Goal: Transaction & Acquisition: Purchase product/service

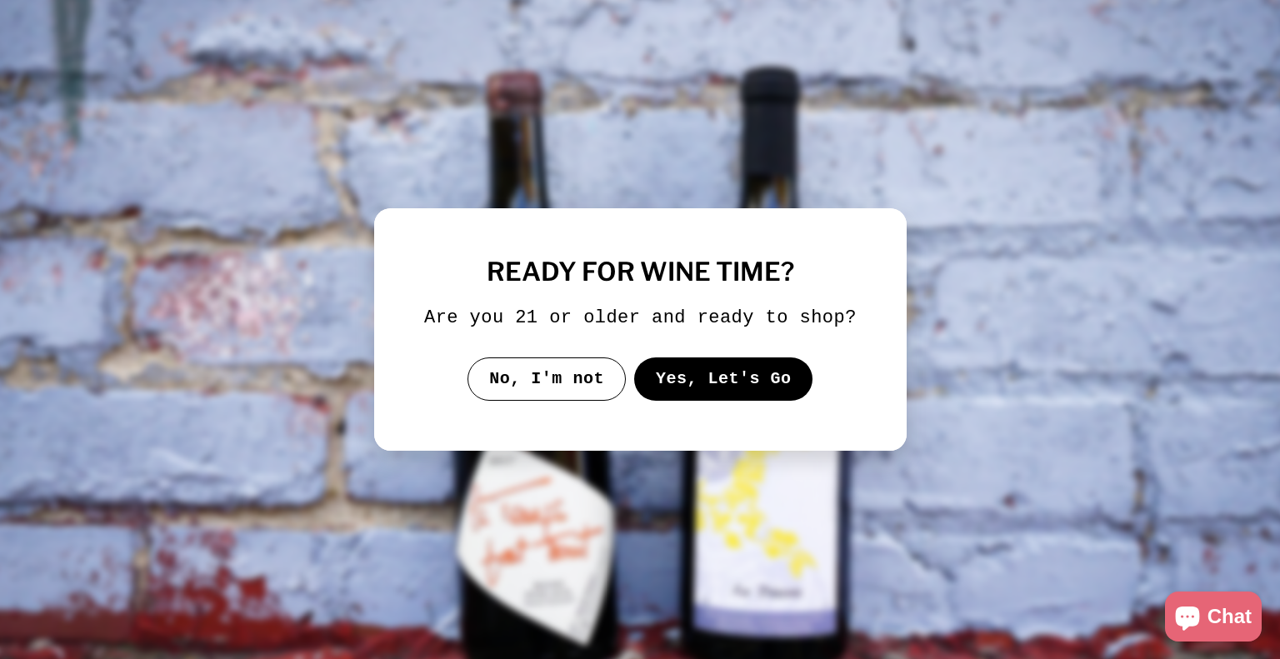
click at [667, 372] on button "Yes, Let's Go" at bounding box center [722, 378] width 179 height 43
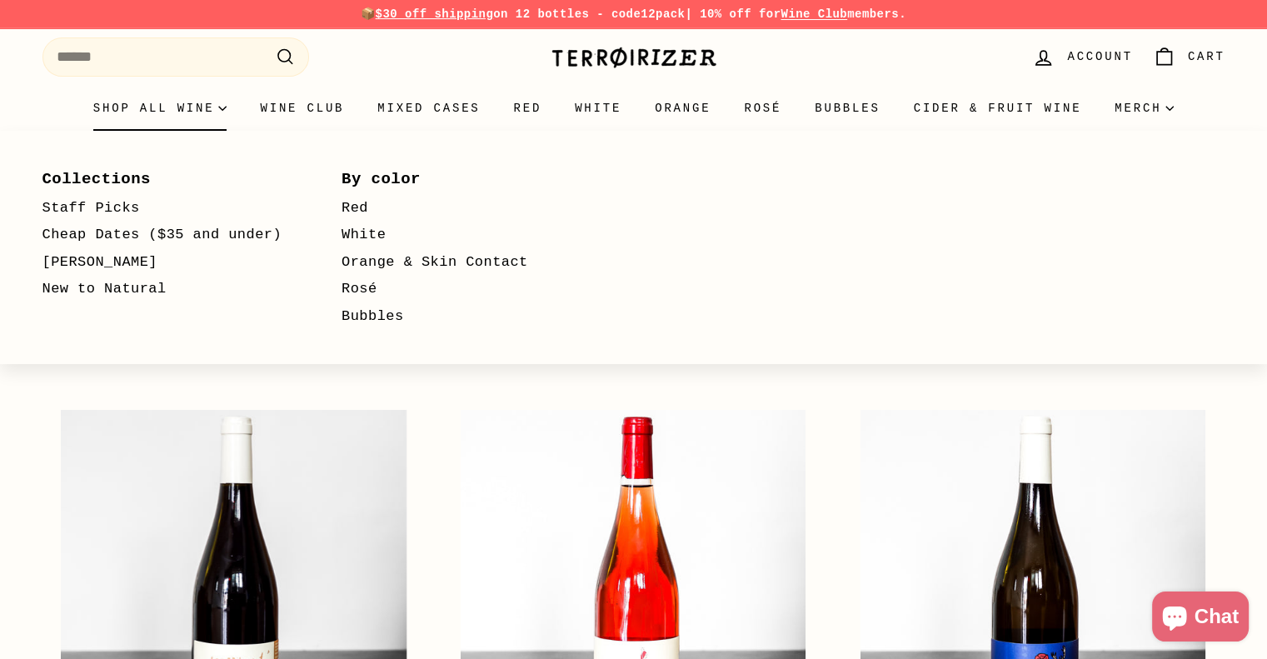
click at [183, 111] on summary "Shop all wine" at bounding box center [160, 108] width 167 height 45
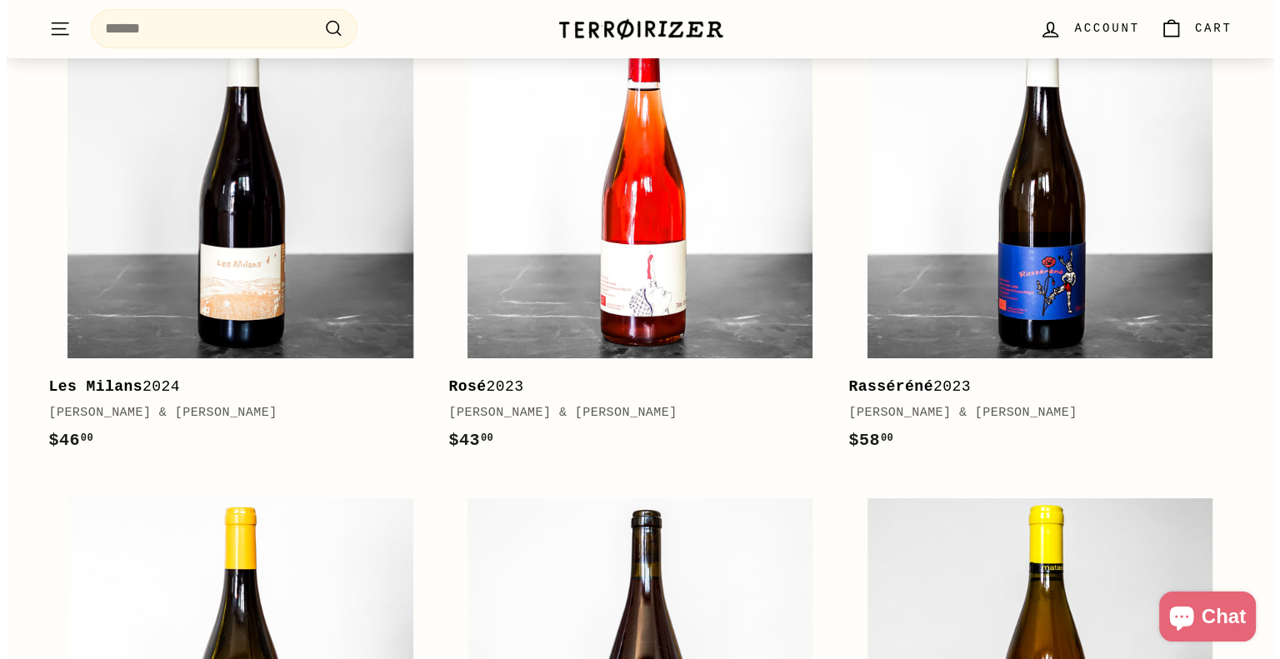
scroll to position [417, 0]
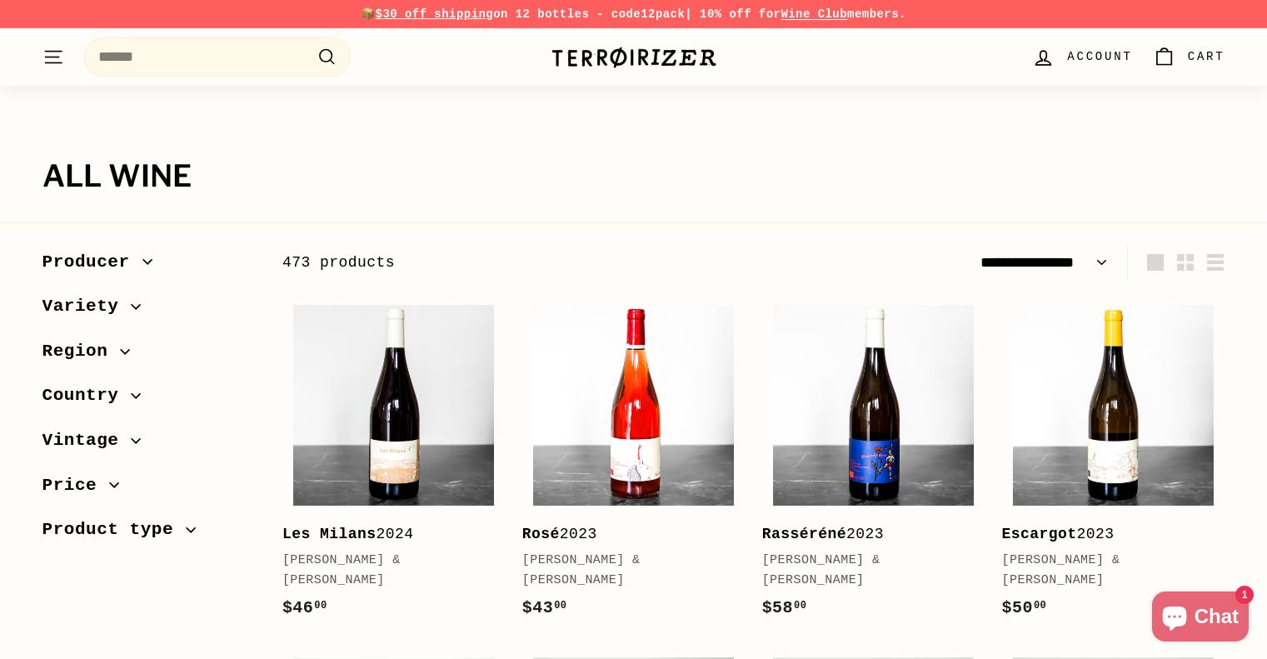
select select "**********"
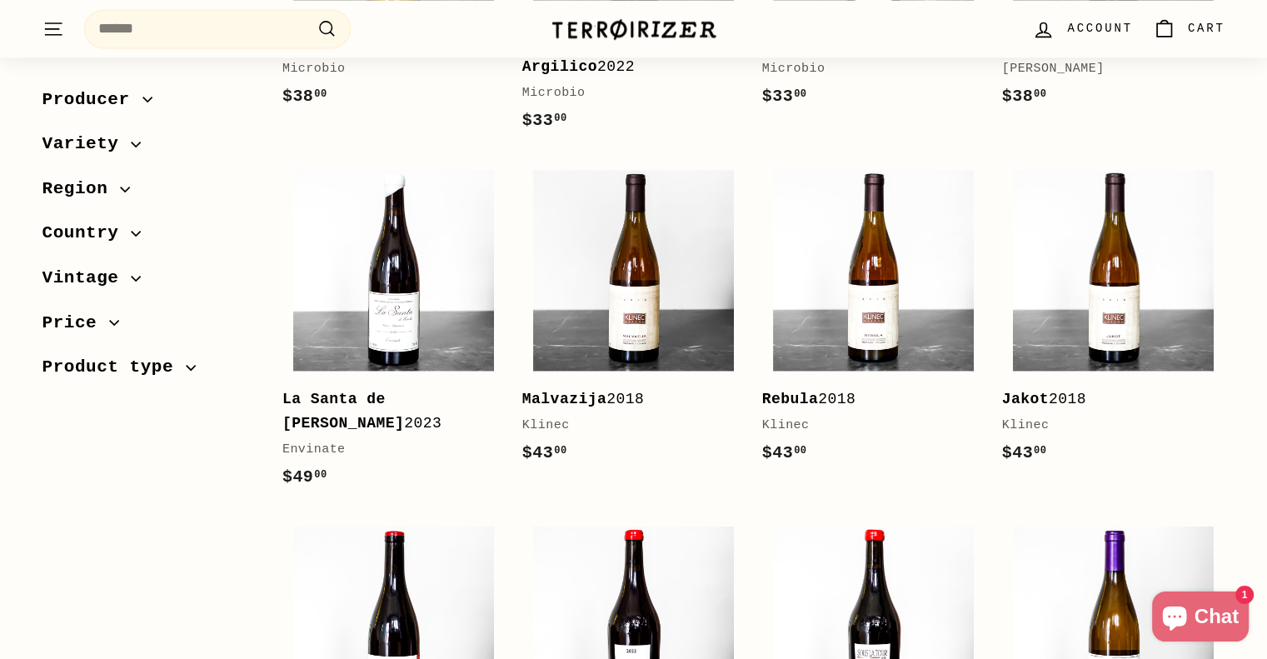
scroll to position [2416, 0]
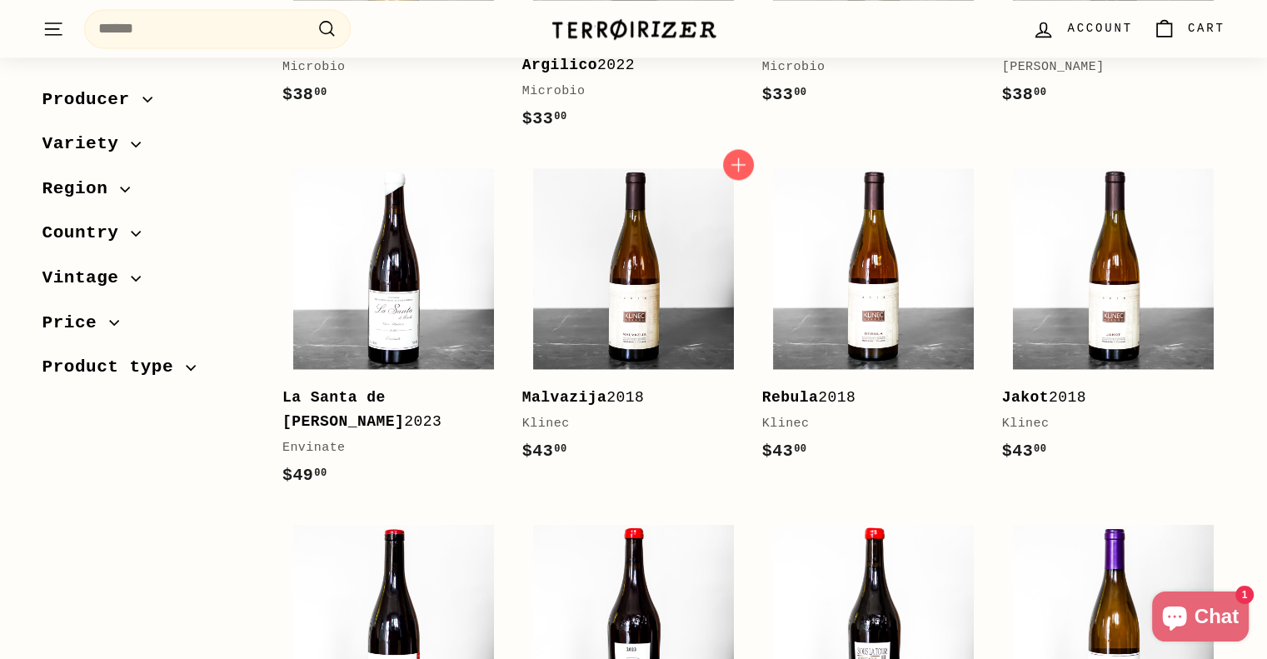
drag, startPoint x: 736, startPoint y: 392, endPoint x: 736, endPoint y: 365, distance: 26.7
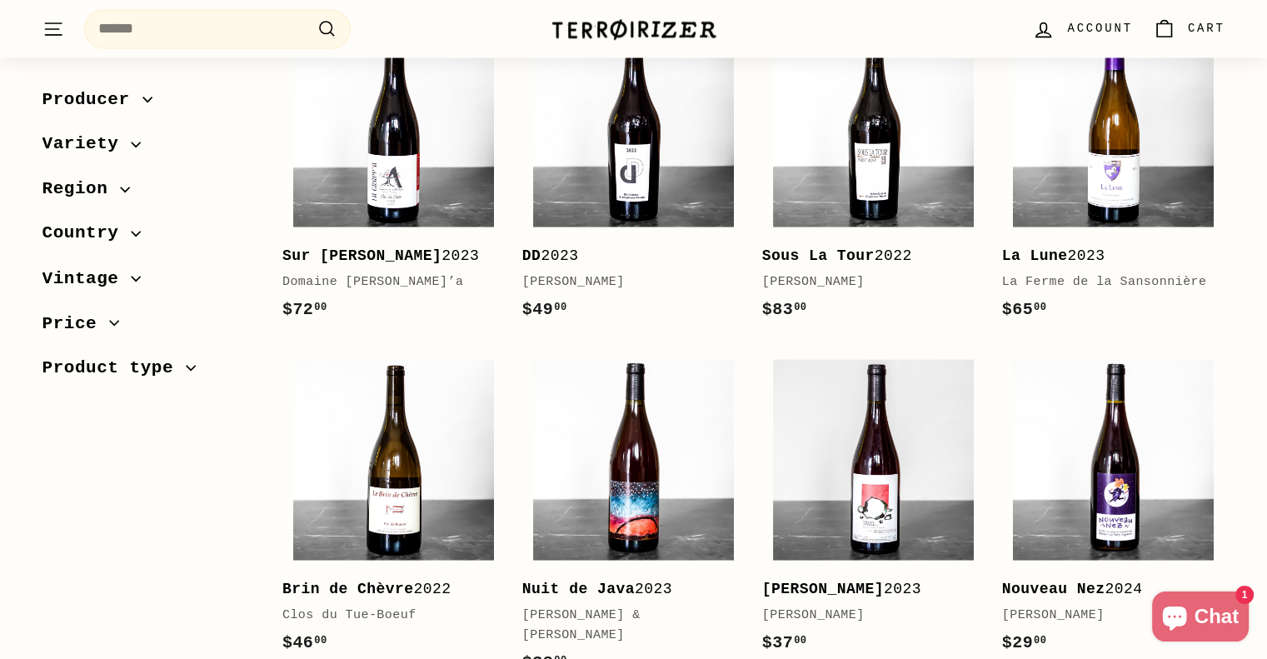
scroll to position [2916, 0]
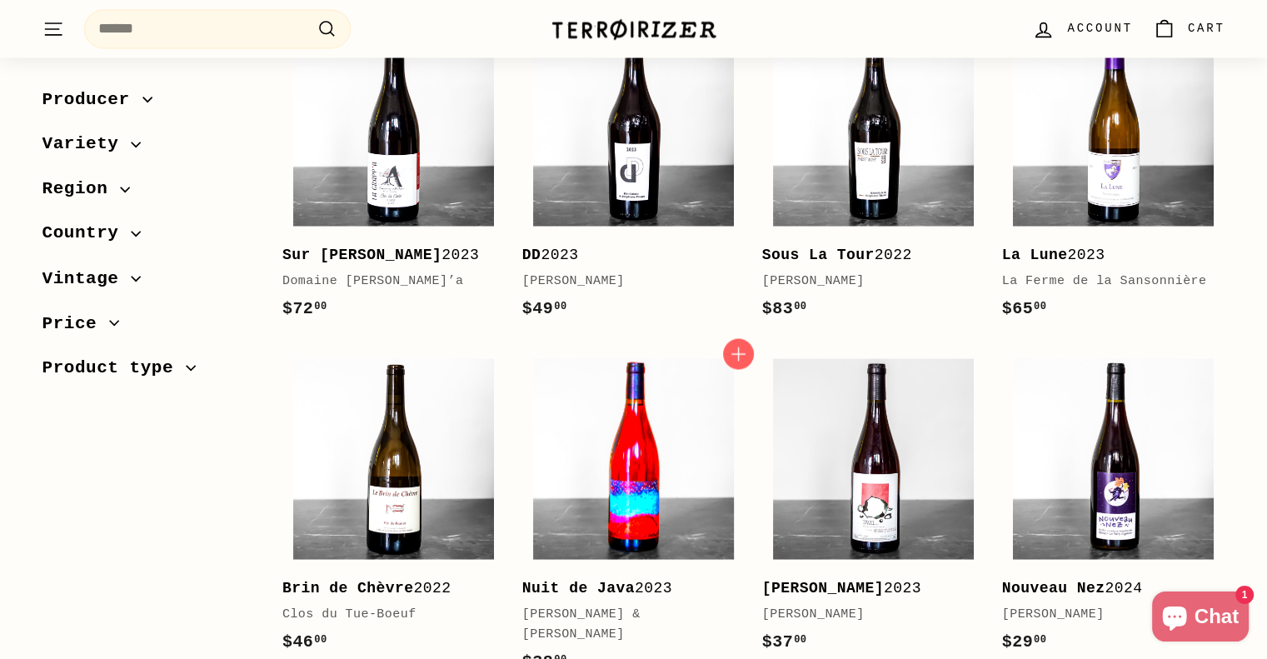
drag, startPoint x: 736, startPoint y: 365, endPoint x: 722, endPoint y: 429, distance: 65.7
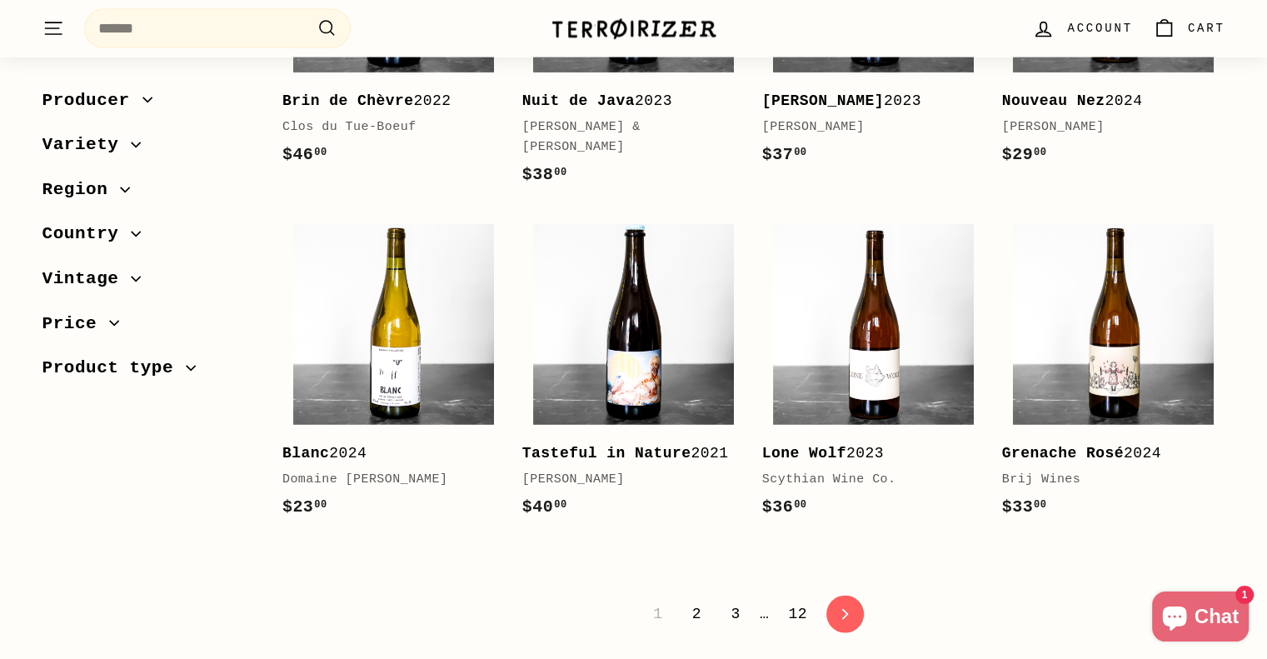
scroll to position [3499, 0]
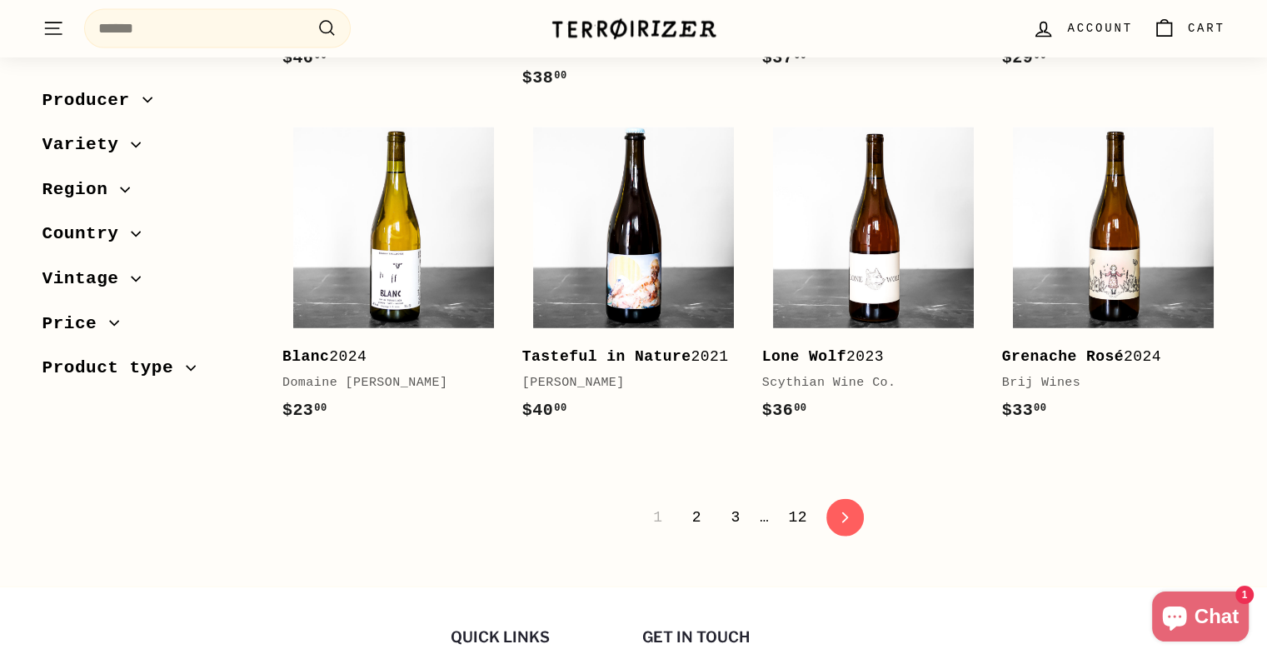
click at [794, 503] on link "12" at bounding box center [797, 517] width 39 height 28
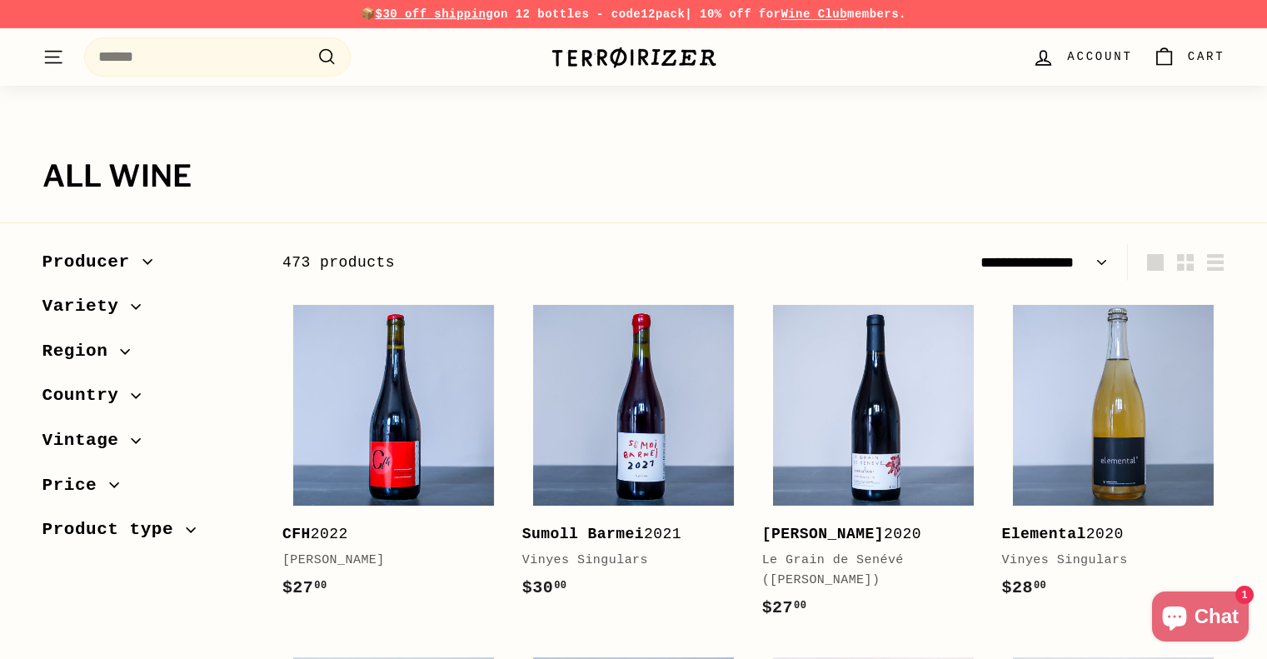
select select "**********"
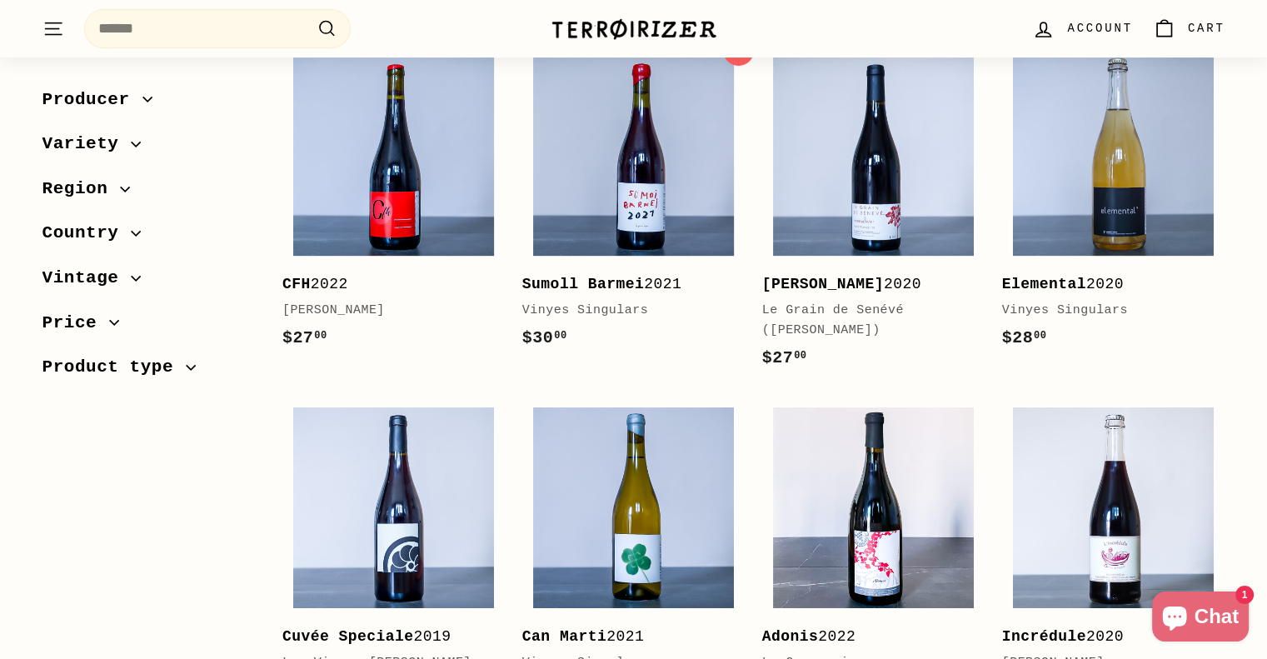
scroll to position [250, 0]
drag, startPoint x: 712, startPoint y: 356, endPoint x: 717, endPoint y: 383, distance: 27.9
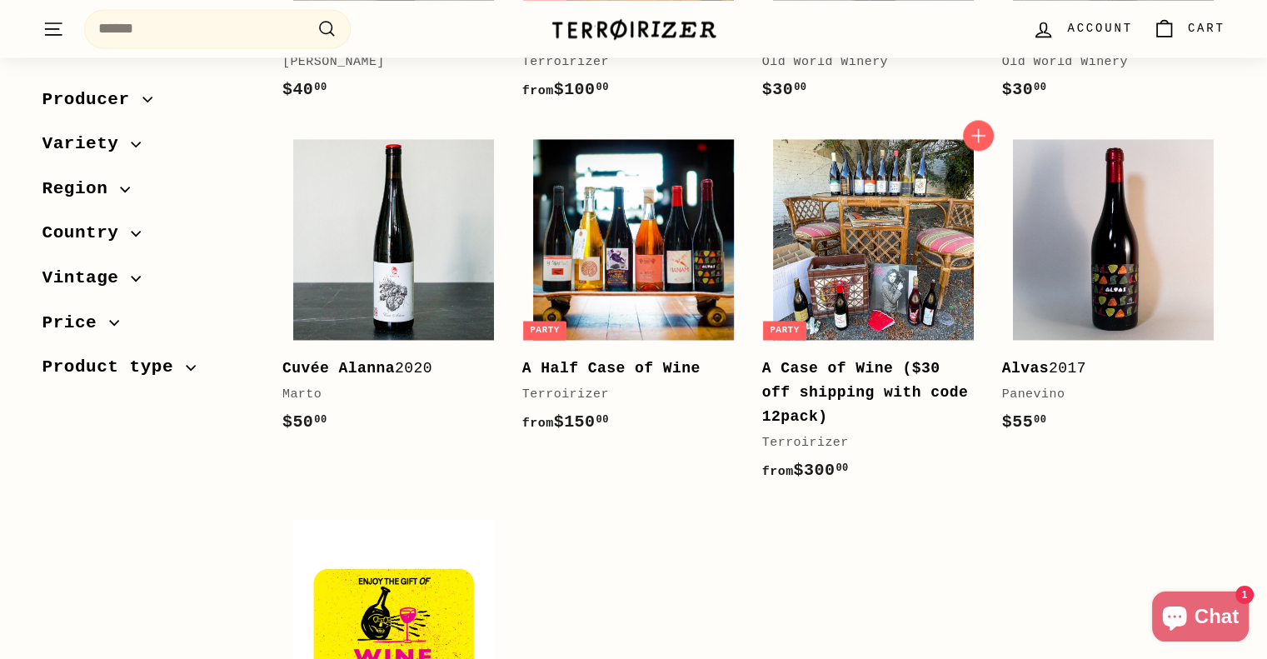
scroll to position [2583, 0]
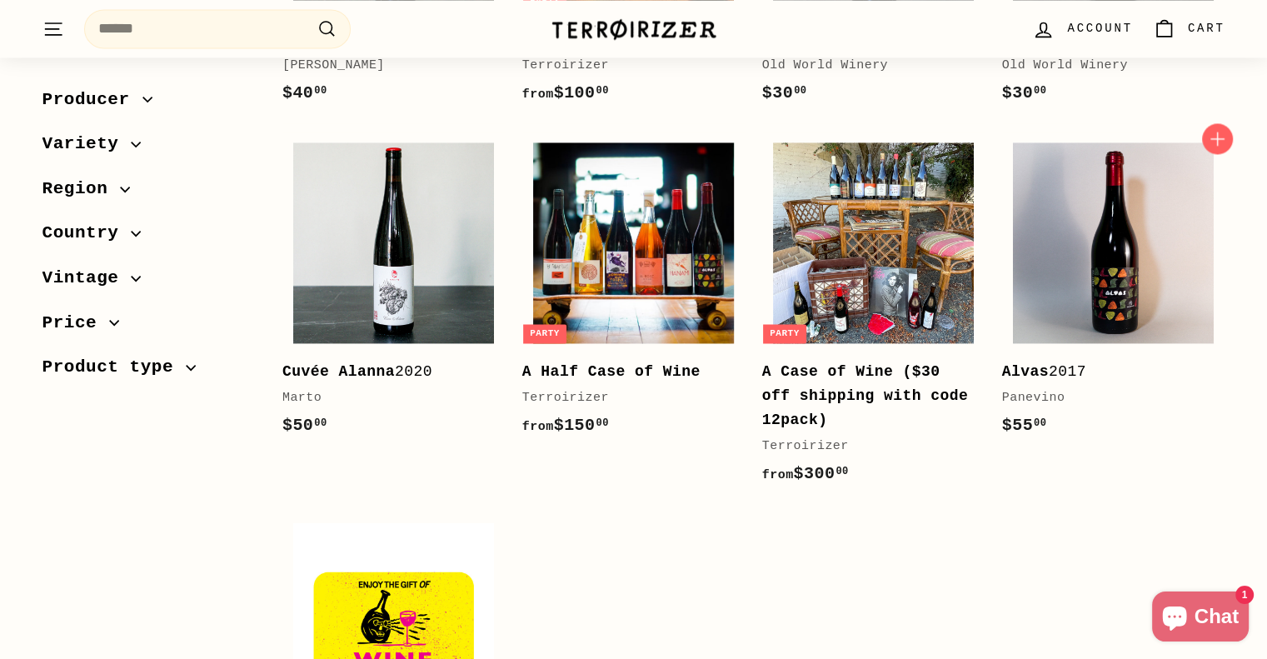
click at [1066, 372] on div "Alvas 2017" at bounding box center [1105, 372] width 207 height 24
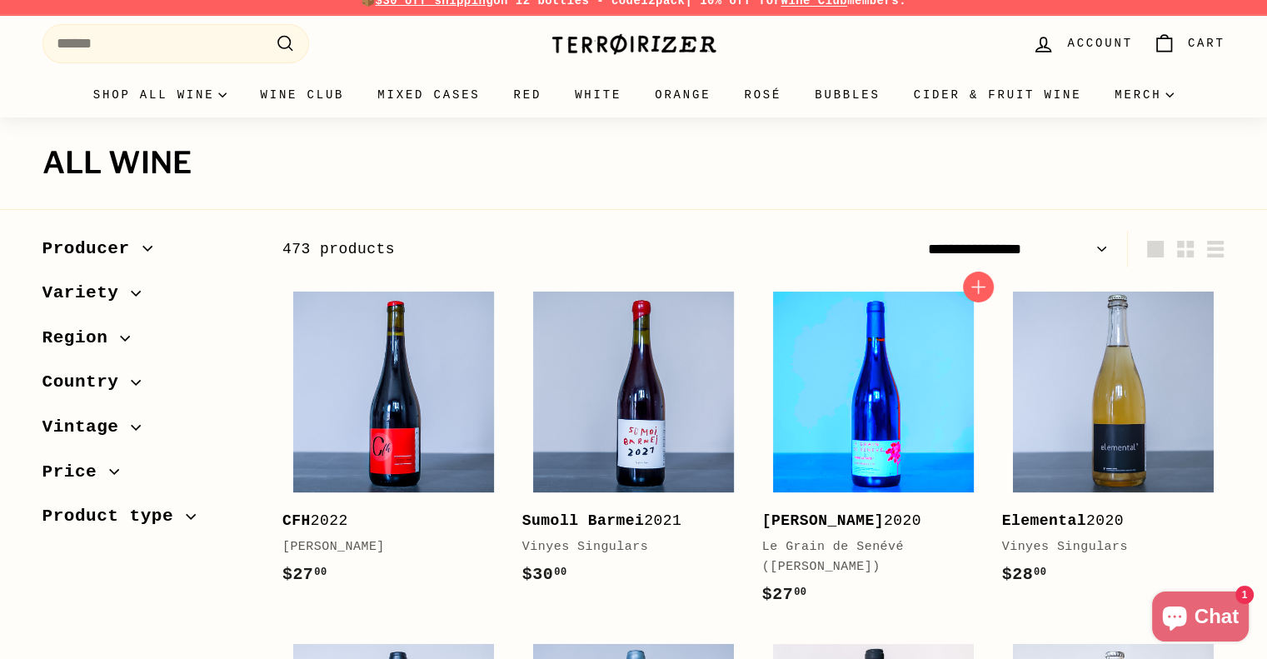
scroll to position [0, 0]
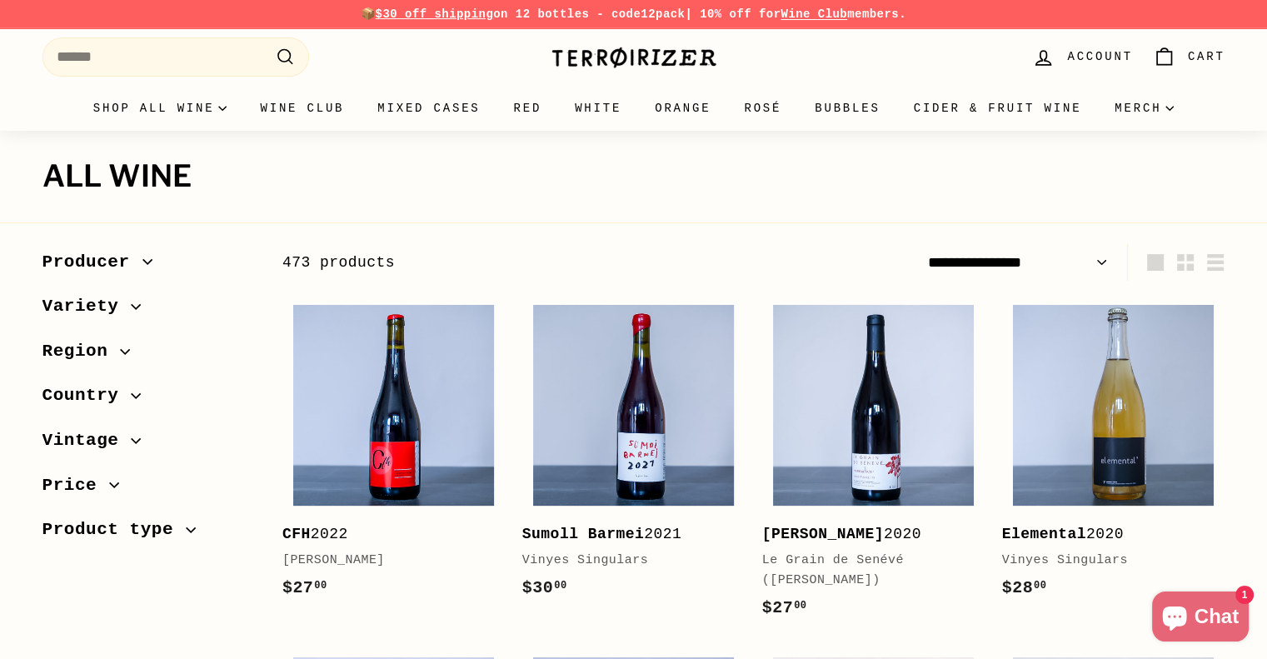
click at [102, 397] on span "Country" at bounding box center [86, 396] width 89 height 28
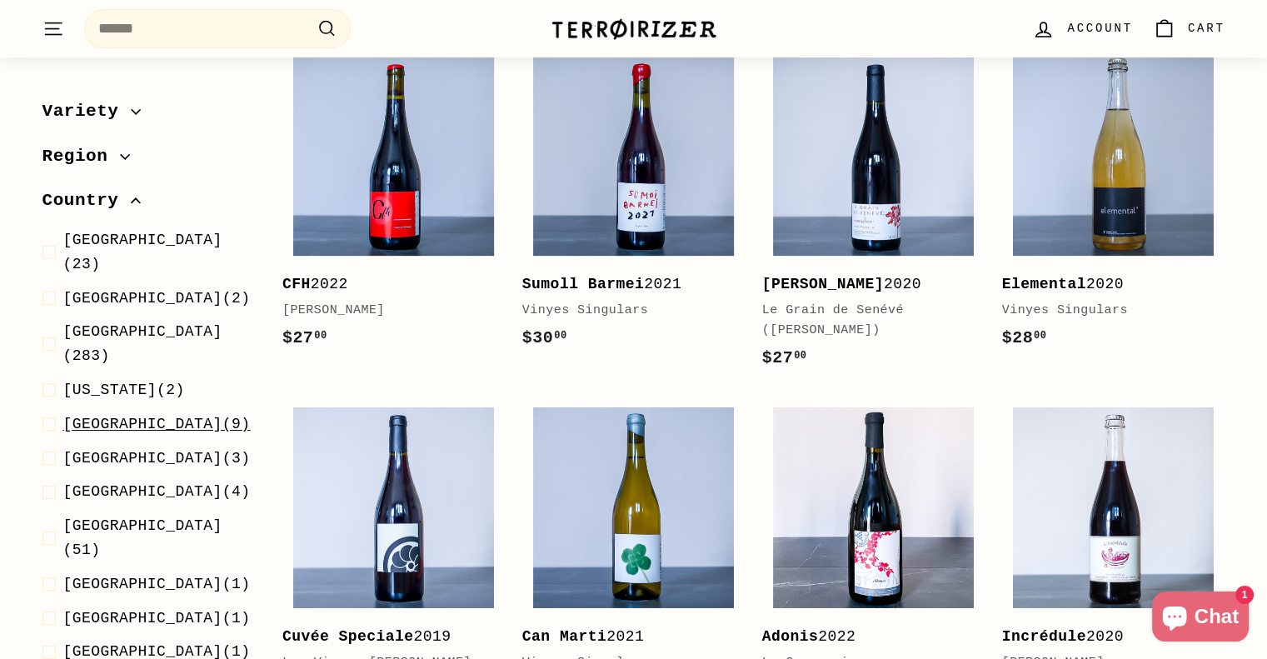
scroll to position [13, 0]
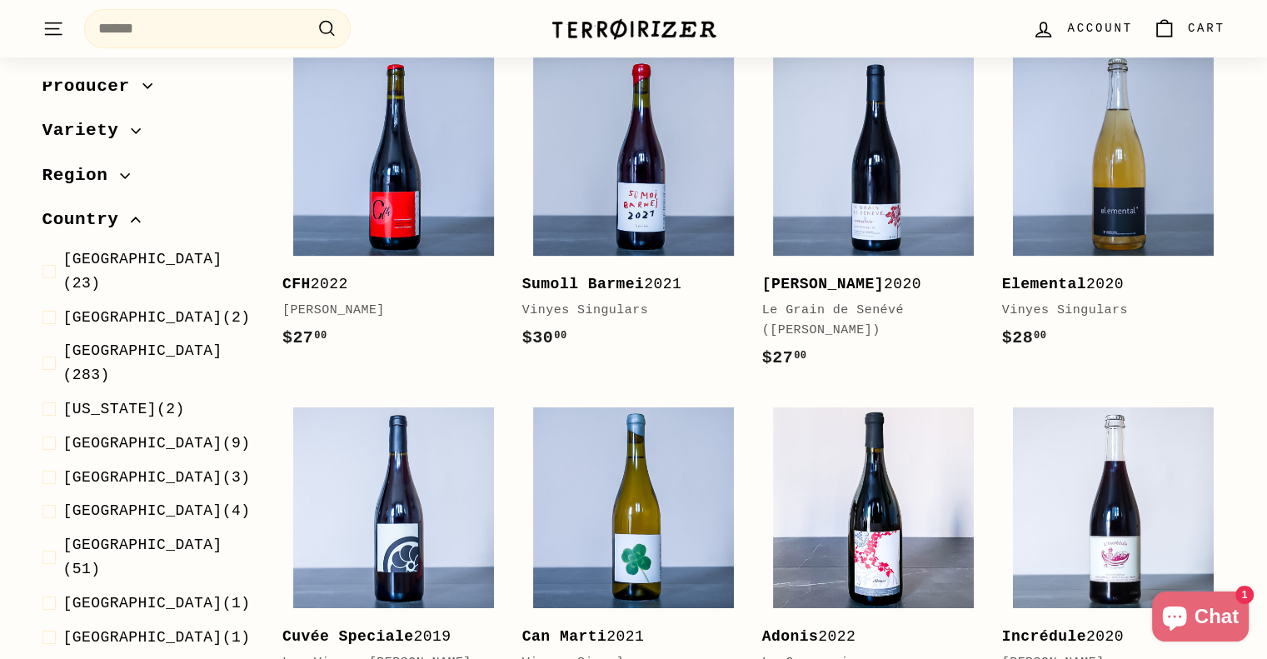
click at [150, 82] on span "Producer" at bounding box center [148, 86] width 213 height 28
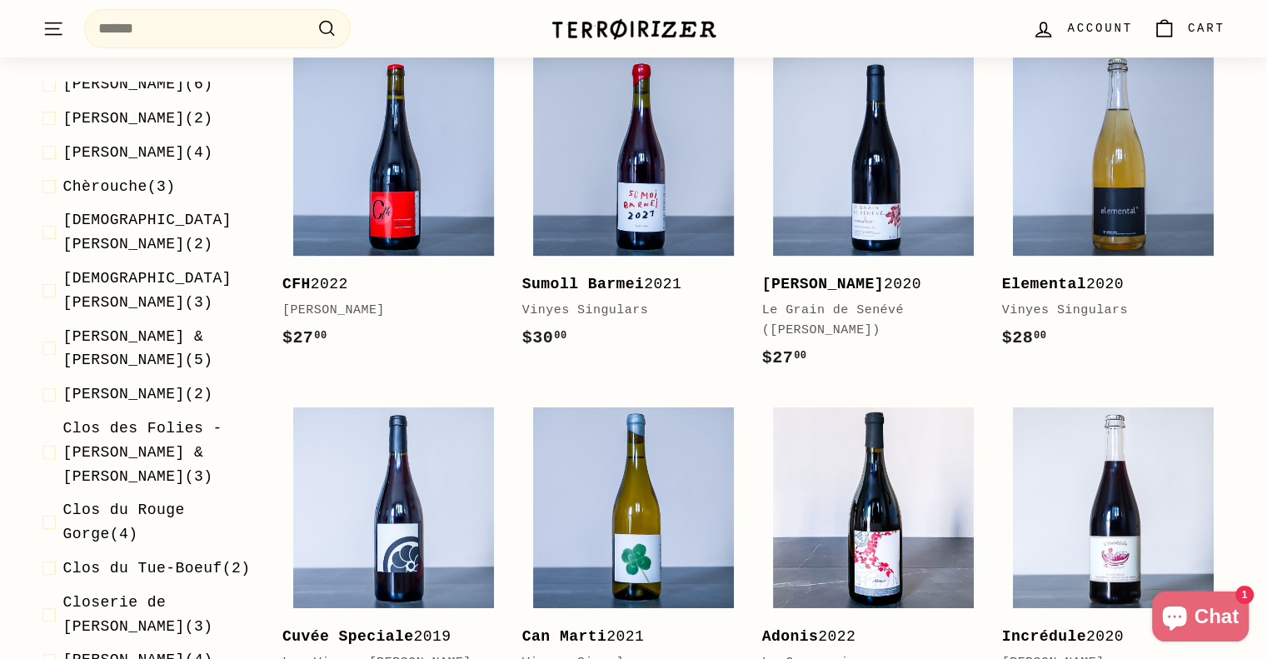
scroll to position [430, 0]
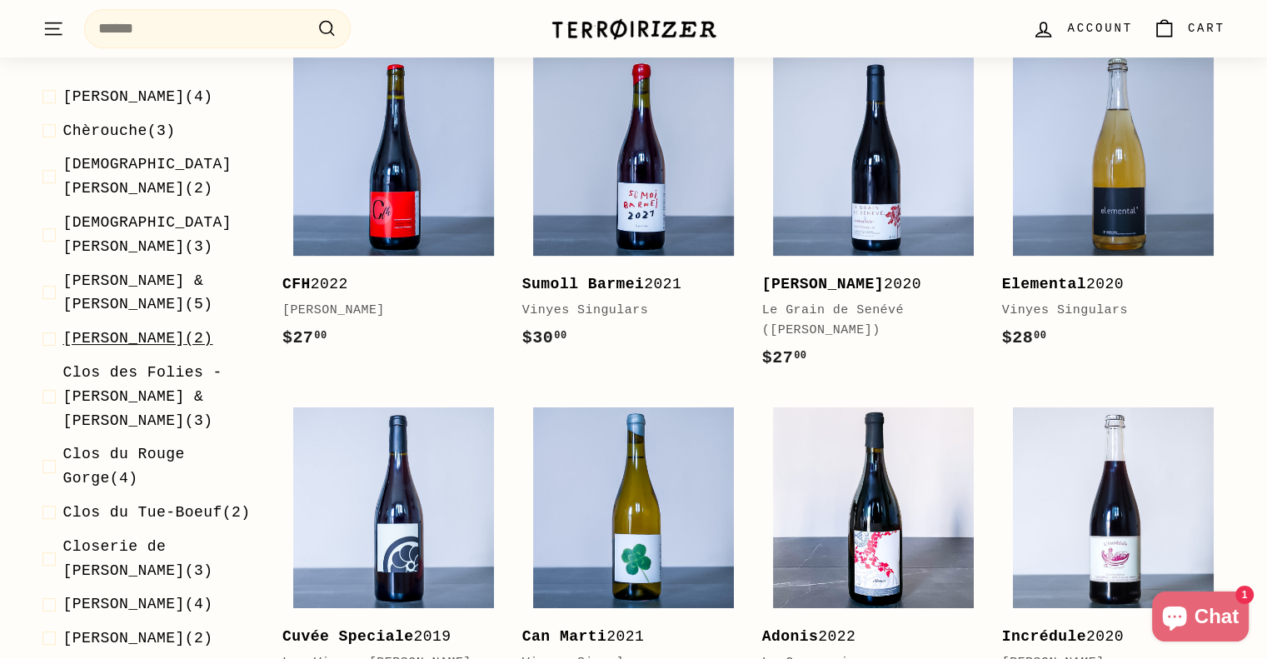
click at [140, 331] on span "[PERSON_NAME]" at bounding box center [124, 339] width 122 height 17
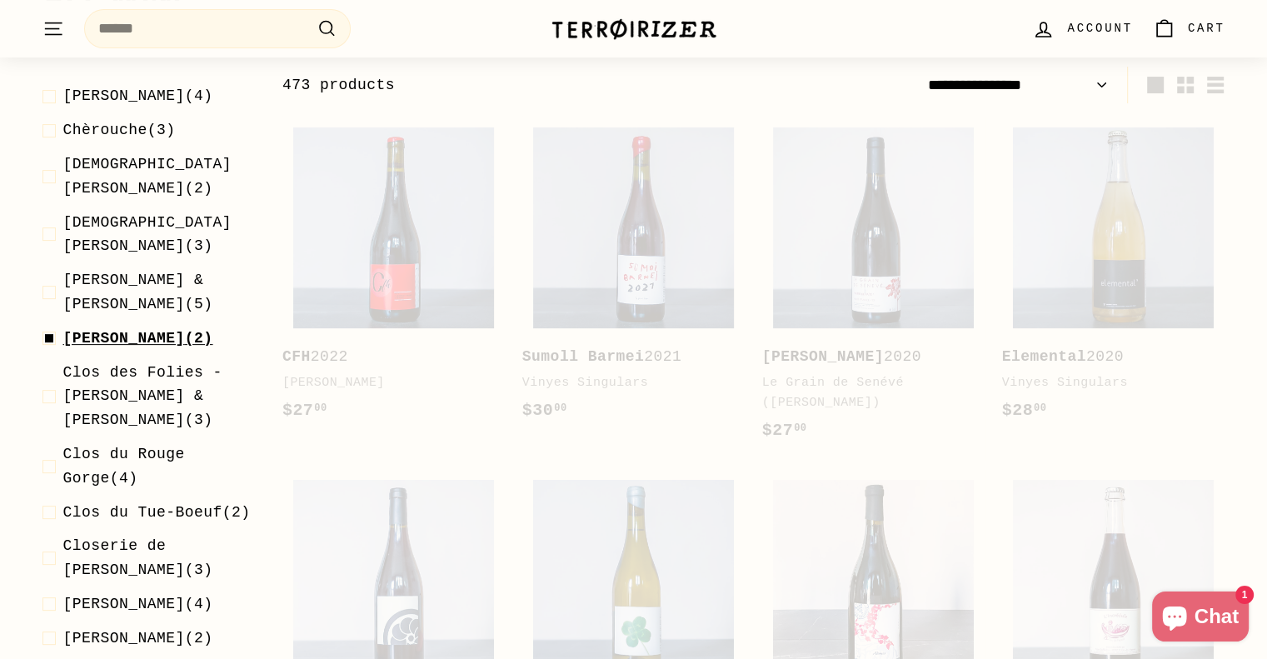
scroll to position [177, 0]
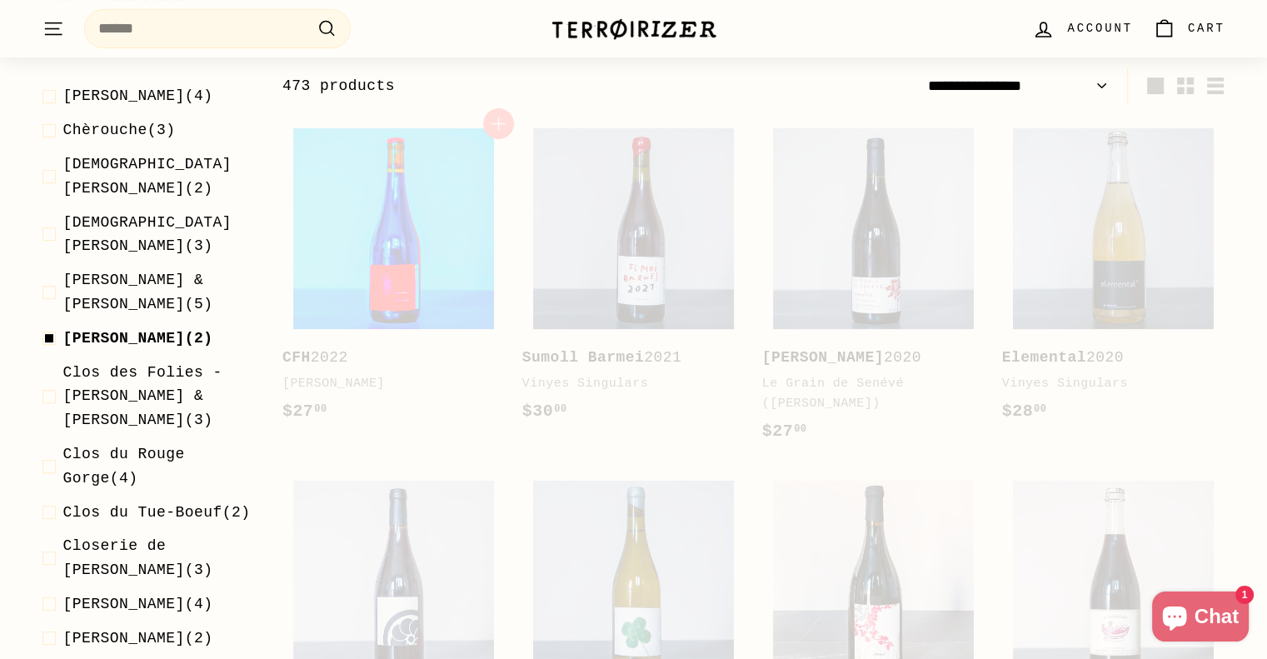
select select "**********"
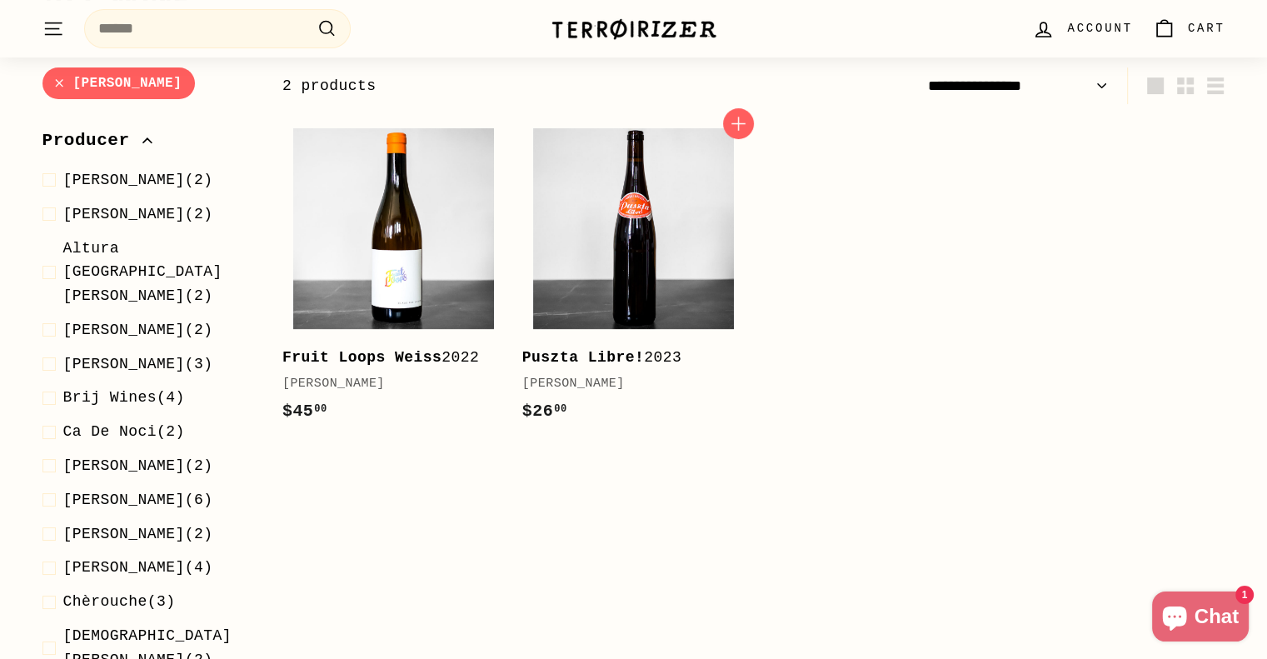
click at [637, 352] on div "Puszta Libre! 2023" at bounding box center [625, 358] width 207 height 24
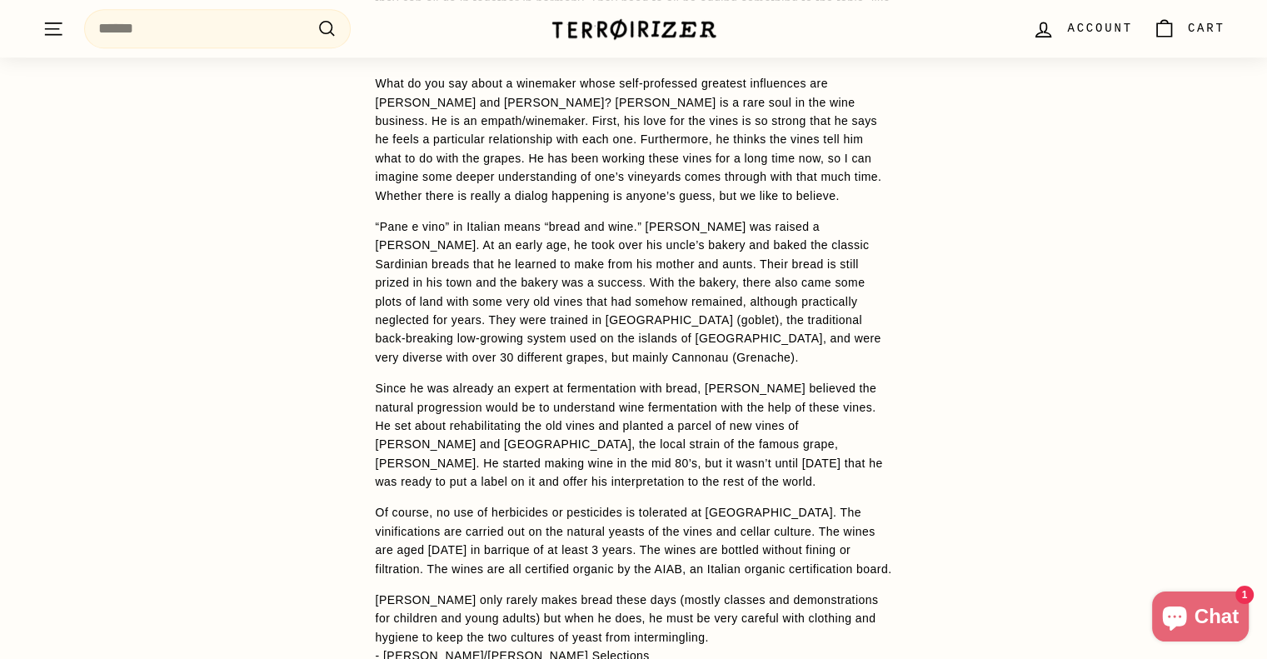
scroll to position [1416, 0]
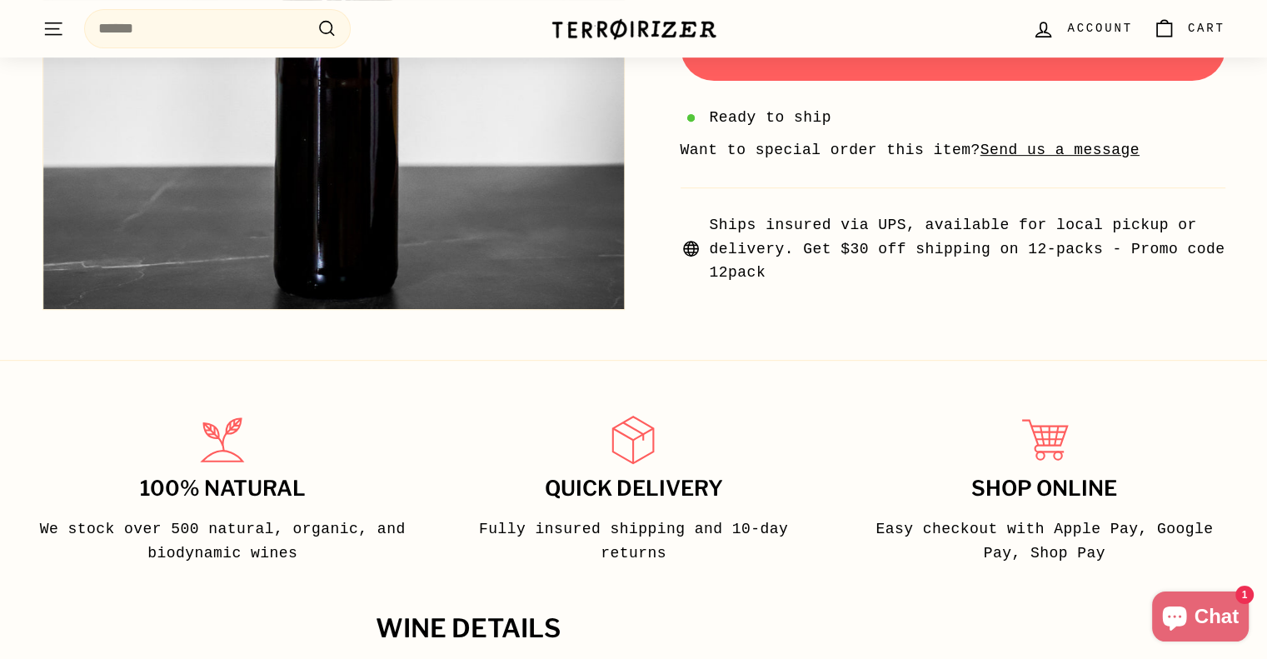
scroll to position [750, 0]
